Goal: Navigation & Orientation: Find specific page/section

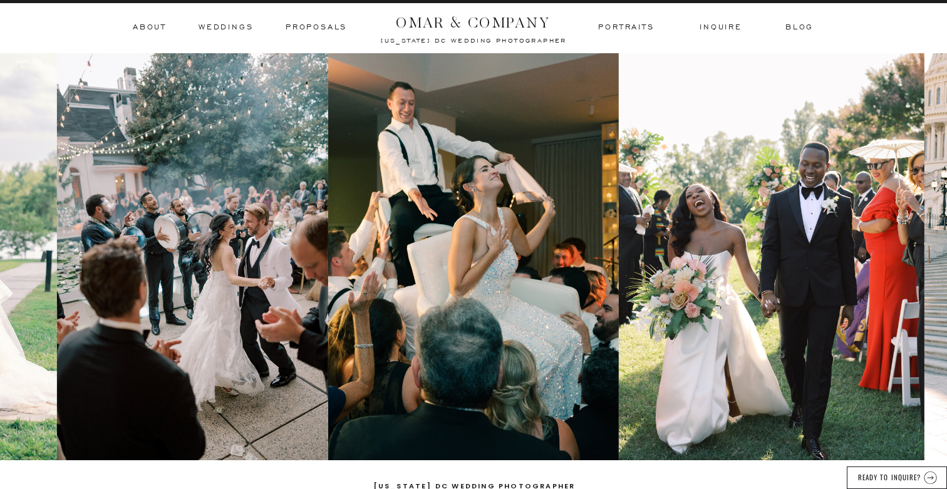
click at [230, 20] on div at bounding box center [473, 26] width 947 height 53
click at [233, 27] on h3 "Weddings" at bounding box center [226, 27] width 54 height 11
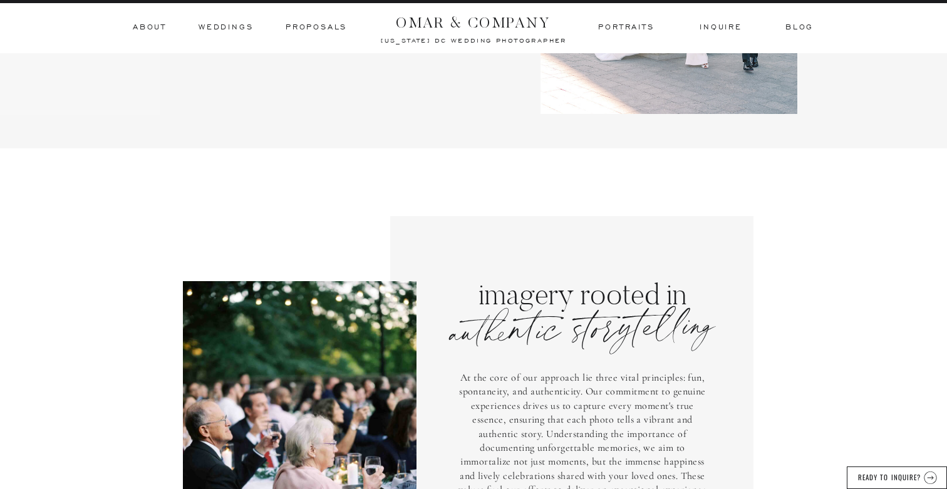
scroll to position [3065, 0]
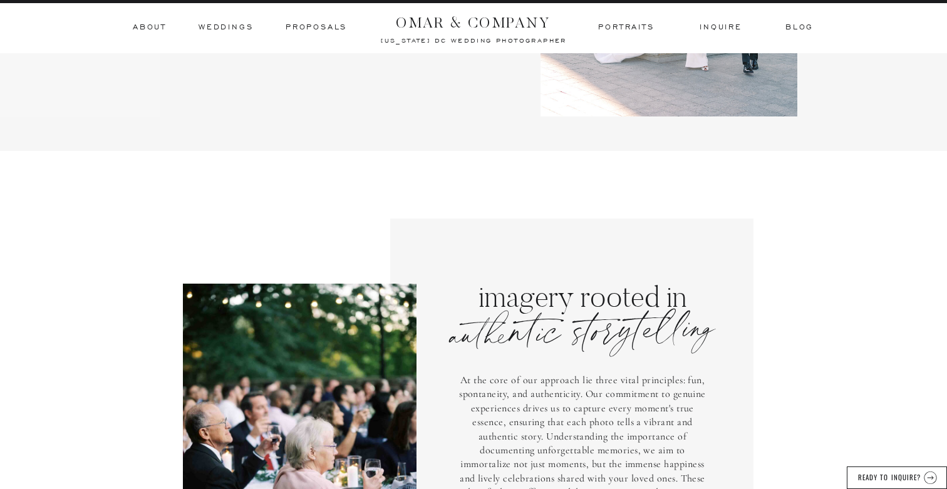
click at [220, 29] on h3 "Weddings" at bounding box center [226, 27] width 54 height 11
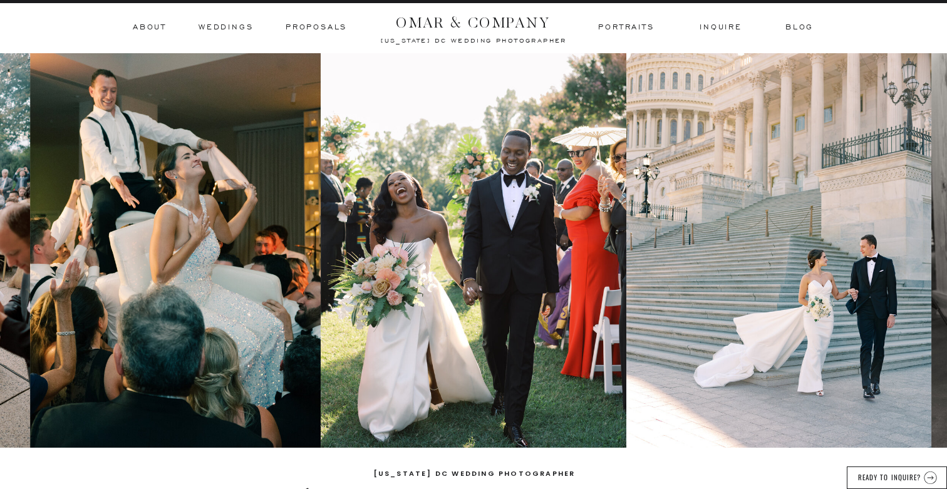
scroll to position [17, 0]
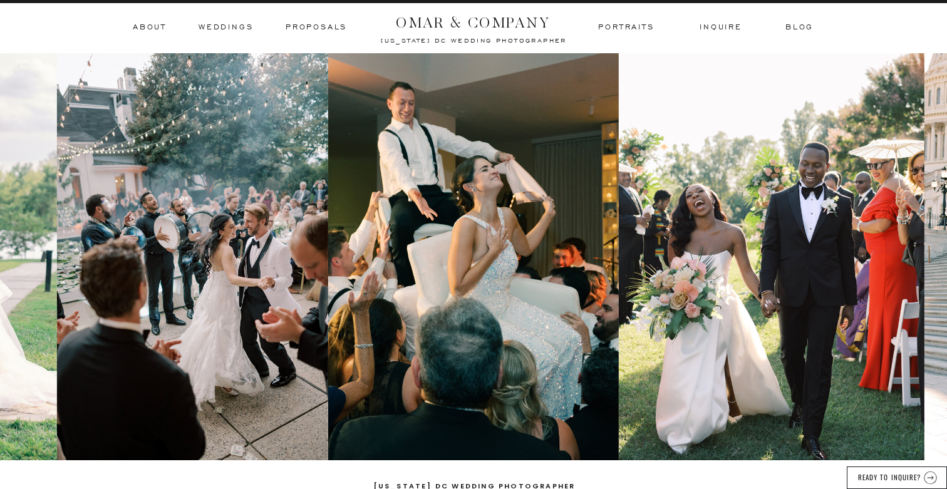
click at [231, 31] on h3 "Weddings" at bounding box center [226, 27] width 54 height 11
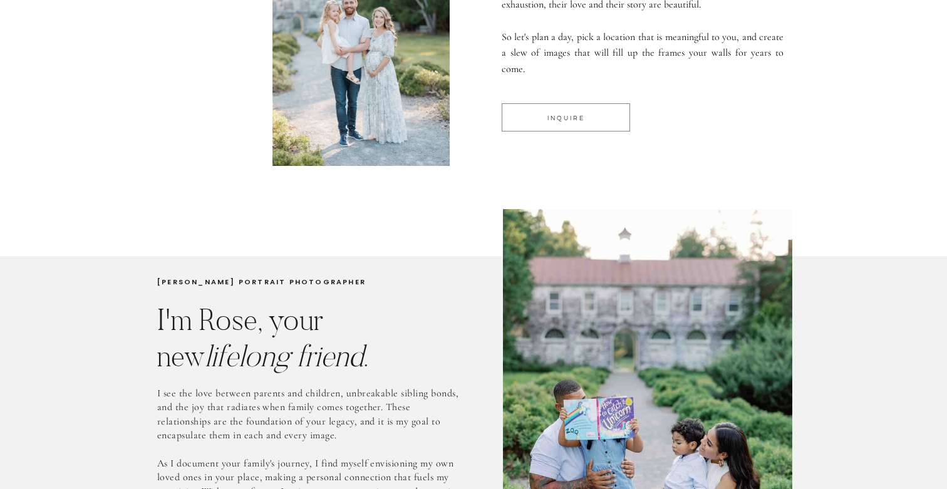
scroll to position [585, 0]
